Goal: Task Accomplishment & Management: Manage account settings

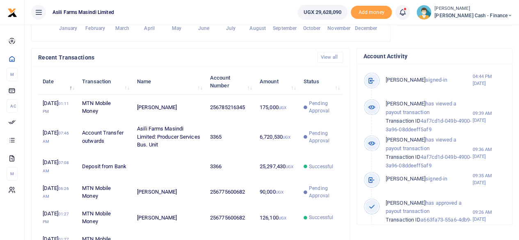
scroll to position [7, 7]
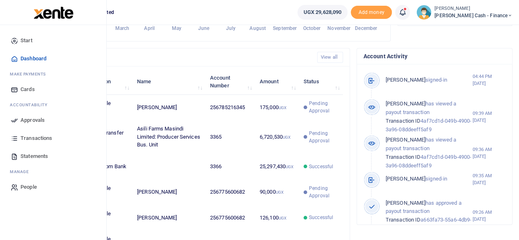
click at [21, 119] on span "Approvals" at bounding box center [33, 120] width 24 height 8
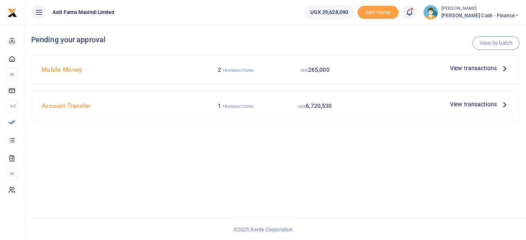
click at [499, 105] on p "View transactions" at bounding box center [479, 104] width 59 height 9
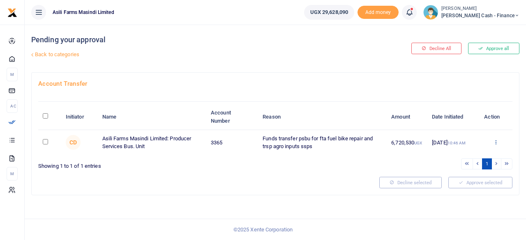
click at [496, 142] on icon at bounding box center [495, 142] width 5 height 6
click at [461, 190] on link "Details" at bounding box center [465, 191] width 65 height 11
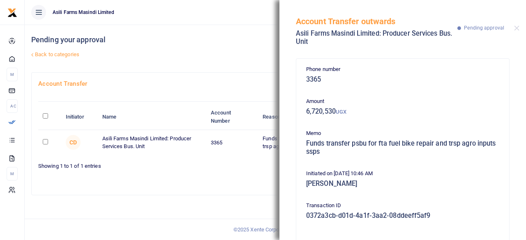
click at [219, 64] on div "Pending your approval Back to categories" at bounding box center [192, 49] width 323 height 48
click at [515, 28] on button "Close" at bounding box center [516, 27] width 5 height 5
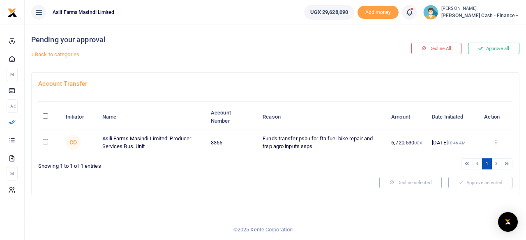
click at [46, 115] on input "\a \a : activate to sort column descending" at bounding box center [45, 115] width 5 height 5
checkbox input "true"
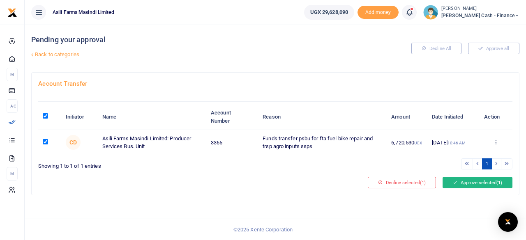
click at [474, 182] on button "Approve selected (1)" at bounding box center [477, 182] width 70 height 11
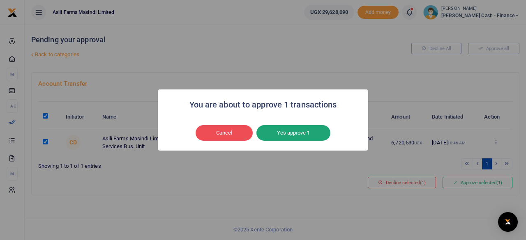
click at [294, 132] on button "Yes approve 1" at bounding box center [293, 133] width 74 height 16
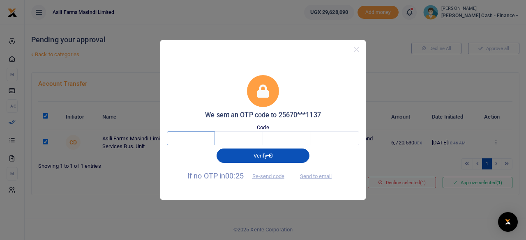
click at [207, 138] on input "text" at bounding box center [191, 138] width 48 height 14
type input "6"
type input "9"
type input "3"
type input "0"
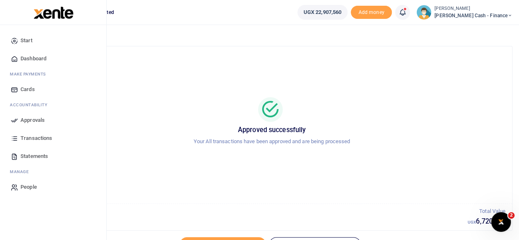
click at [27, 119] on span "Approvals" at bounding box center [33, 120] width 24 height 8
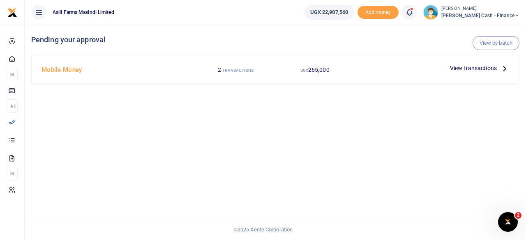
click at [501, 67] on icon at bounding box center [504, 68] width 9 height 9
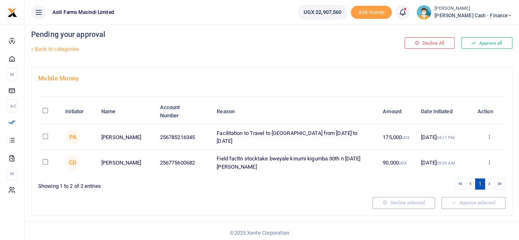
scroll to position [7, 0]
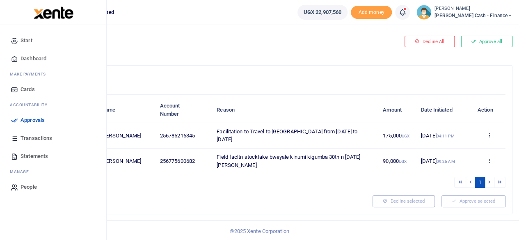
click at [39, 138] on span "Transactions" at bounding box center [37, 138] width 32 height 8
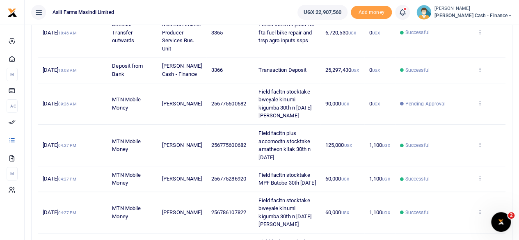
scroll to position [80, 0]
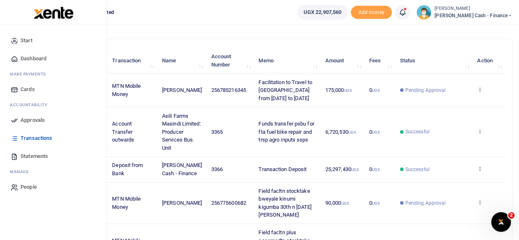
click at [21, 117] on span "Approvals" at bounding box center [33, 120] width 24 height 8
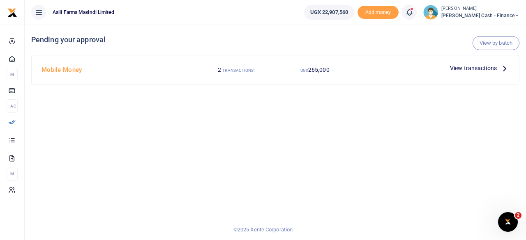
click at [500, 67] on icon at bounding box center [504, 68] width 9 height 9
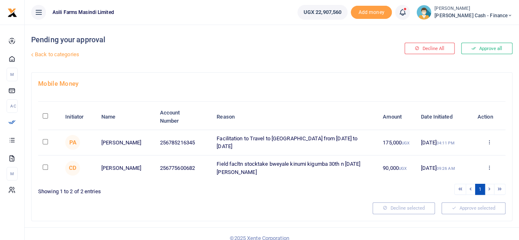
click at [492, 142] on div "Approve Decline Details" at bounding box center [489, 143] width 24 height 8
click at [487, 142] on icon at bounding box center [489, 142] width 5 height 6
click at [458, 190] on link "Details" at bounding box center [459, 191] width 65 height 11
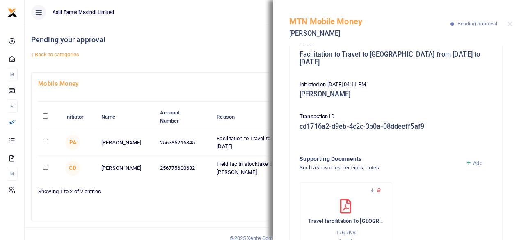
scroll to position [106, 0]
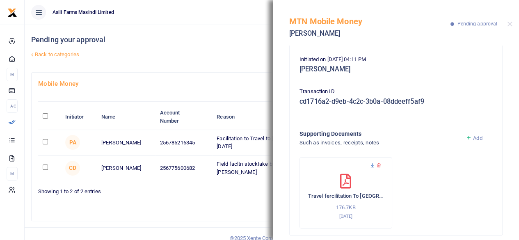
click at [373, 163] on icon at bounding box center [372, 165] width 5 height 5
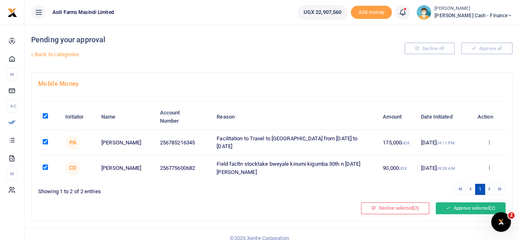
click at [470, 206] on button "Approve selected (2)" at bounding box center [471, 207] width 70 height 11
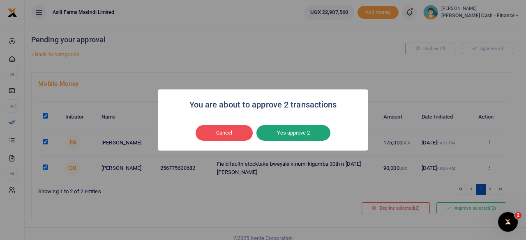
click at [283, 127] on button "Yes approve 2" at bounding box center [293, 133] width 74 height 16
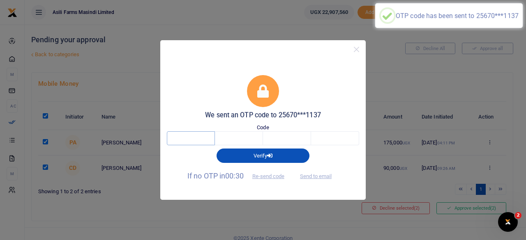
click at [193, 138] on input "text" at bounding box center [191, 138] width 48 height 14
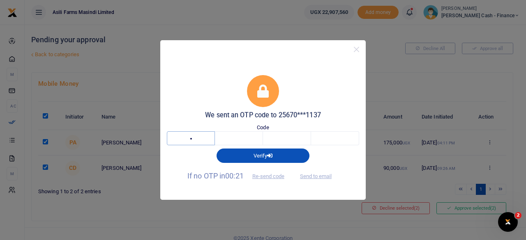
type input "8"
type input "2"
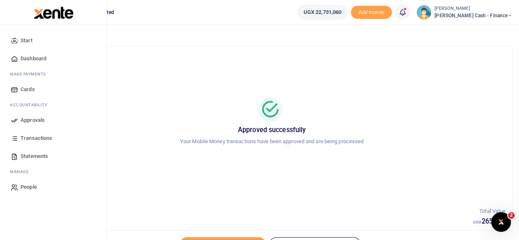
click at [37, 122] on span "Approvals" at bounding box center [33, 120] width 24 height 8
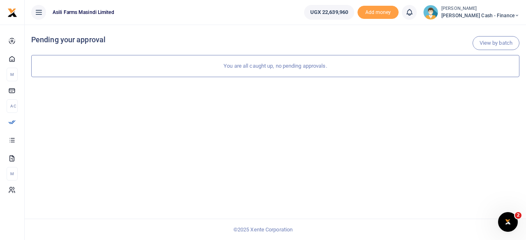
click at [514, 16] on icon at bounding box center [516, 16] width 5 height 6
click at [477, 74] on link "Logout" at bounding box center [460, 74] width 65 height 11
